Goal: Check status: Check status

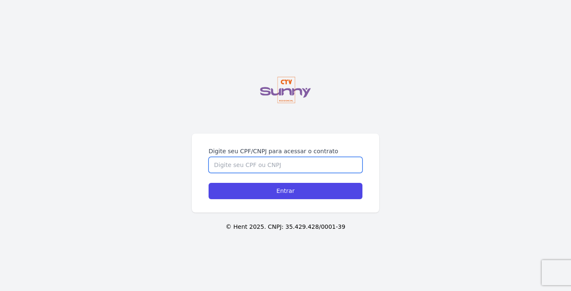
click at [261, 169] on input "Digite seu CPF/CNPJ para acessar o contrato" at bounding box center [285, 165] width 154 height 16
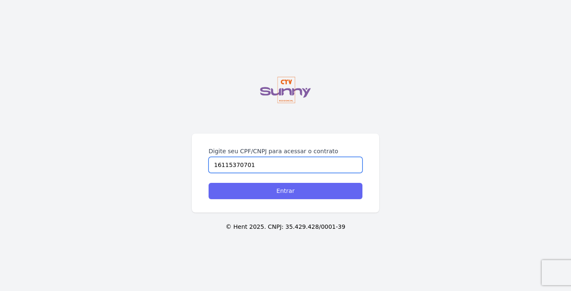
type input "16115370701"
click at [288, 195] on input "Entrar" at bounding box center [285, 191] width 154 height 16
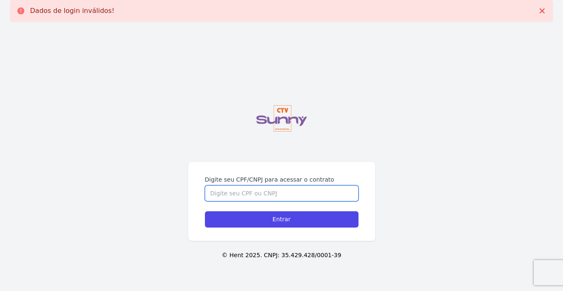
click at [289, 191] on input "Digite seu CPF/CNPJ para acessar o contrato" at bounding box center [282, 193] width 154 height 16
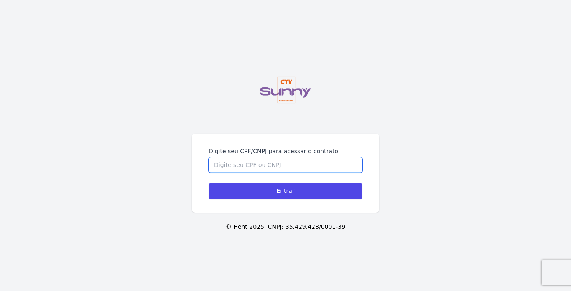
click at [239, 165] on input "Digite seu CPF/CNPJ para acessar o contrato" at bounding box center [285, 165] width 154 height 16
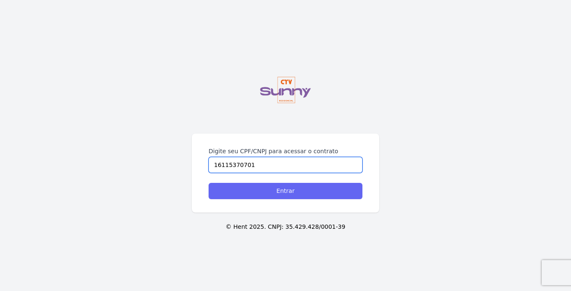
type input "16115370701"
click at [272, 189] on input "Entrar" at bounding box center [285, 191] width 154 height 16
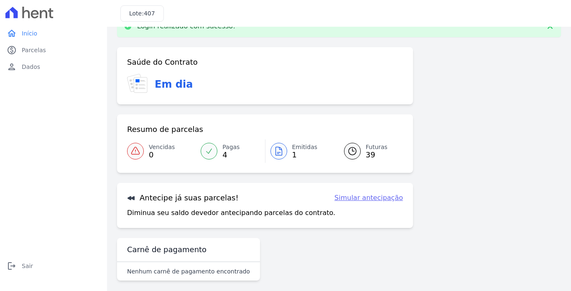
scroll to position [28, 0]
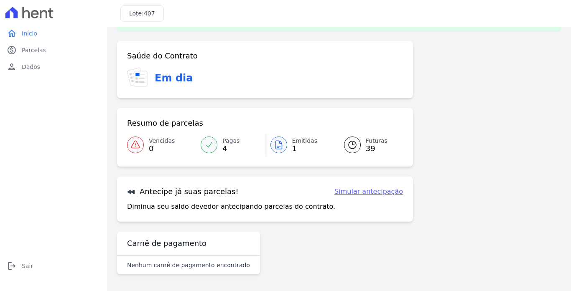
click at [212, 142] on div at bounding box center [208, 145] width 17 height 17
